Goal: Task Accomplishment & Management: Manage account settings

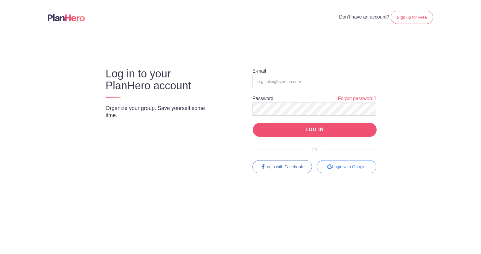
click at [297, 133] on input "LOG IN" at bounding box center [315, 130] width 124 height 14
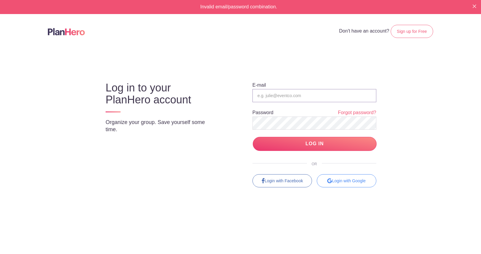
click at [283, 94] on input "email" at bounding box center [315, 95] width 124 height 13
type input "[EMAIL_ADDRESS][DOMAIN_NAME]"
click at [304, 142] on input "LOG IN" at bounding box center [315, 144] width 124 height 14
click at [287, 95] on input "email" at bounding box center [315, 95] width 124 height 13
type input "bkrames@ufl.edu"
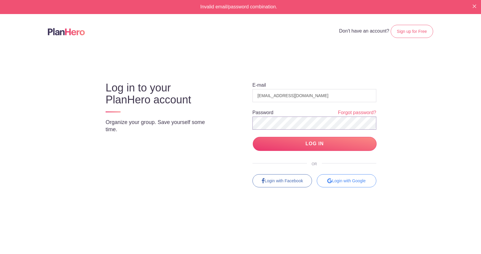
click at [244, 125] on div "E-mail bkrames@ufl.edu Password Forgot password? LOG IN OR Login with Facebook …" at bounding box center [309, 129] width 158 height 116
click at [268, 143] on input "LOG IN" at bounding box center [315, 144] width 124 height 14
click at [312, 145] on input "LOG IN" at bounding box center [315, 144] width 124 height 14
click at [297, 97] on input "email" at bounding box center [315, 95] width 124 height 13
type input "bkrames@ufl.edu"
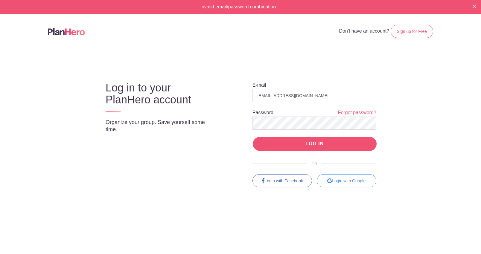
click at [267, 144] on input "LOG IN" at bounding box center [315, 144] width 124 height 14
click at [269, 98] on input "email" at bounding box center [315, 95] width 124 height 13
click at [309, 96] on input "[EMAIL_ADDRESS][DOMAIN_NAME]" at bounding box center [315, 95] width 124 height 13
type input "[EMAIL_ADDRESS][DOMAIN_NAME]"
click at [302, 142] on input "LOG IN" at bounding box center [315, 144] width 124 height 14
